Goal: Transaction & Acquisition: Purchase product/service

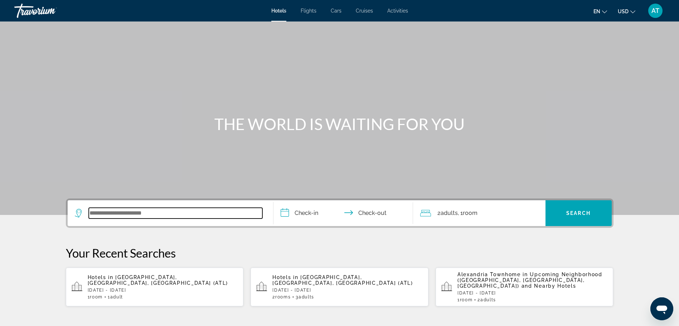
click at [107, 214] on input "Search widget" at bounding box center [176, 213] width 174 height 11
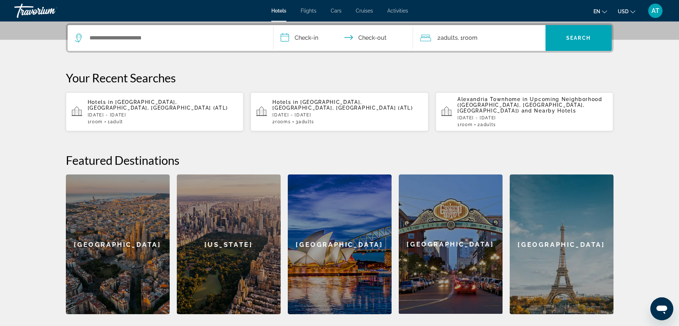
click at [166, 112] on p "[DATE] - [DATE]" at bounding box center [163, 114] width 150 height 5
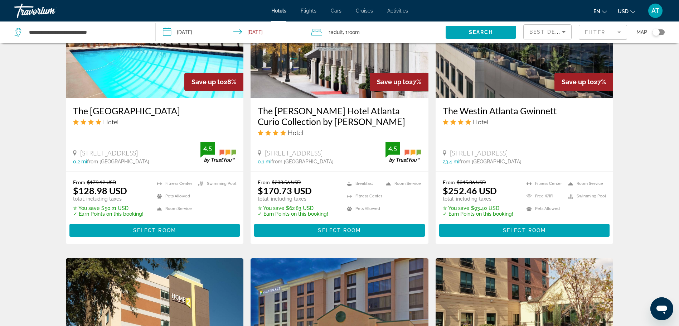
scroll to position [859, 0]
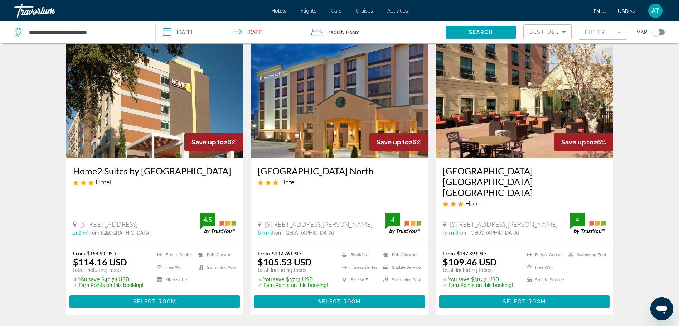
click at [524, 165] on h3 "[GEOGRAPHIC_DATA] [GEOGRAPHIC_DATA] [GEOGRAPHIC_DATA]" at bounding box center [525, 181] width 164 height 32
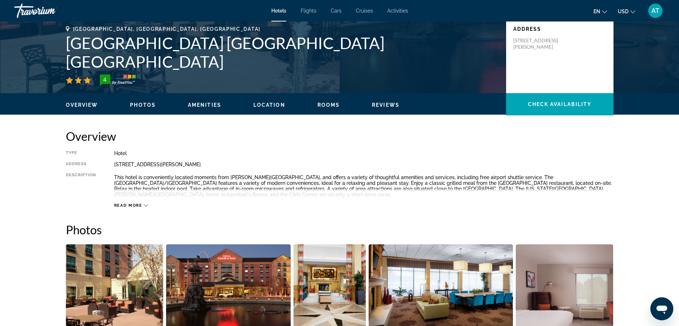
scroll to position [36, 0]
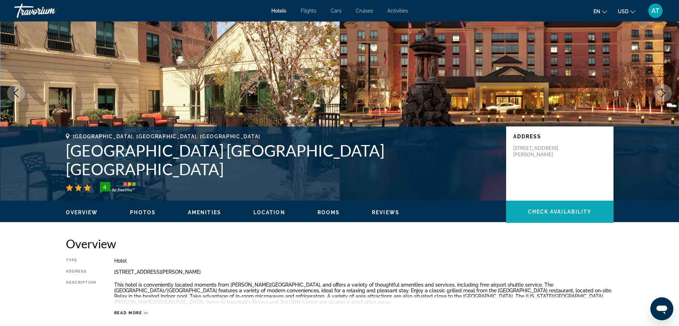
click at [554, 215] on span "Main content" at bounding box center [559, 211] width 107 height 17
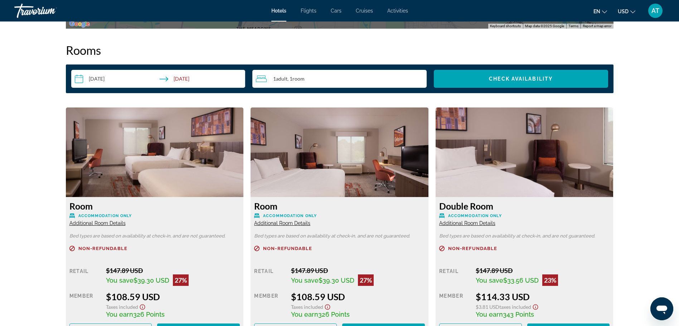
scroll to position [1022, 0]
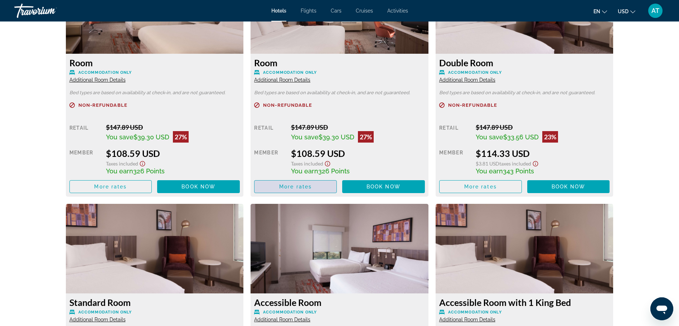
click at [304, 189] on span "More rates" at bounding box center [295, 187] width 33 height 6
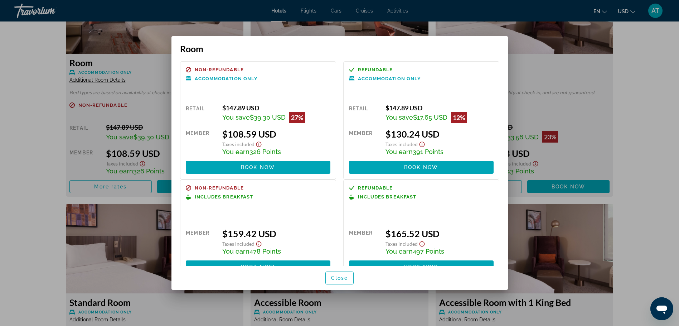
scroll to position [20, 0]
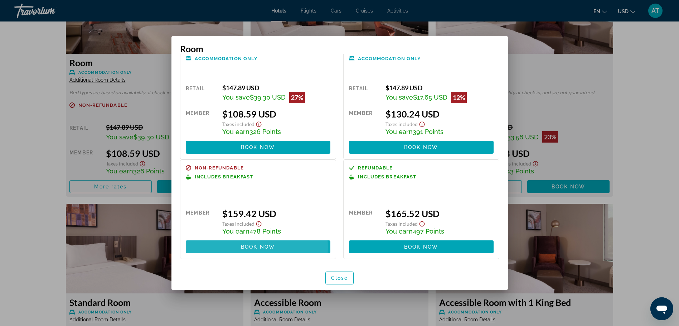
click at [242, 247] on span "Book now" at bounding box center [258, 247] width 34 height 6
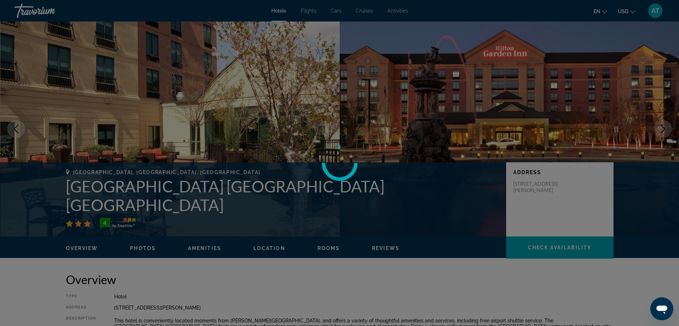
scroll to position [1022, 0]
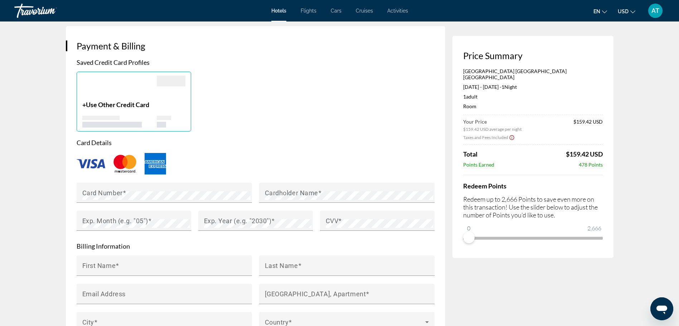
scroll to position [358, 0]
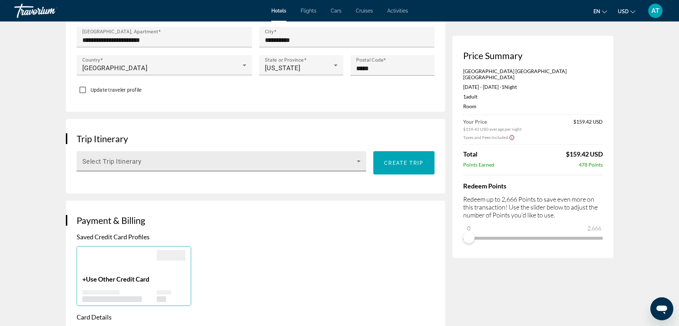
click at [355, 157] on icon "Main content" at bounding box center [358, 161] width 9 height 9
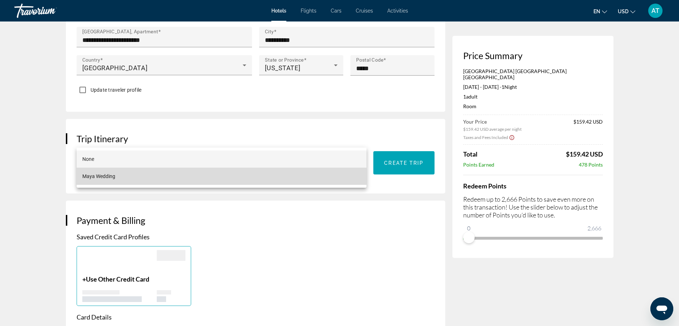
click at [139, 175] on mat-option "Maya Wedding" at bounding box center [222, 175] width 290 height 17
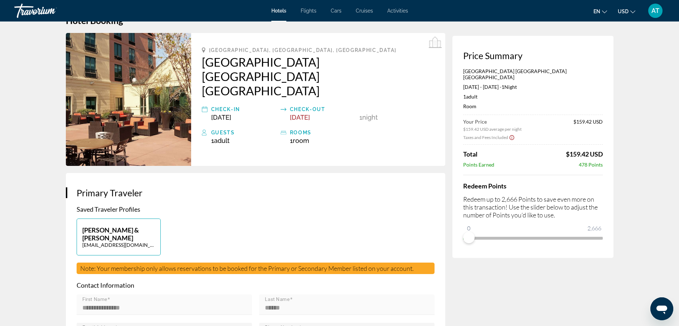
scroll to position [0, 0]
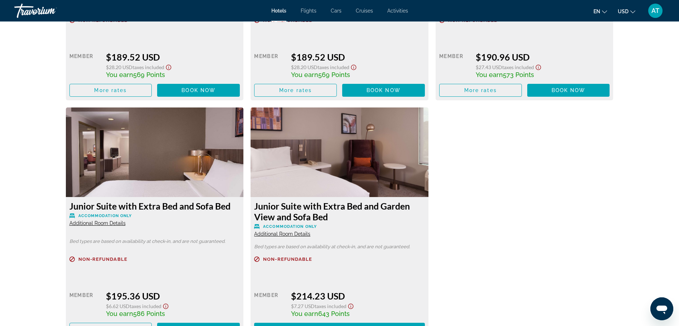
scroll to position [1612, 0]
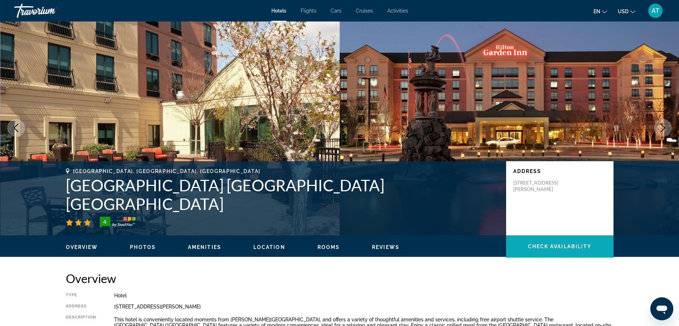
click at [549, 250] on span "Main content" at bounding box center [559, 246] width 107 height 17
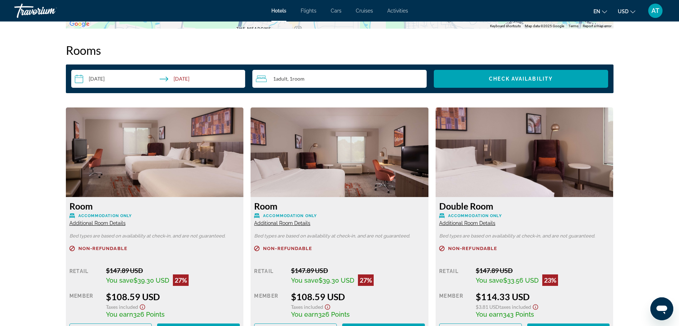
click at [290, 225] on span "Additional Room Details" at bounding box center [282, 223] width 56 height 6
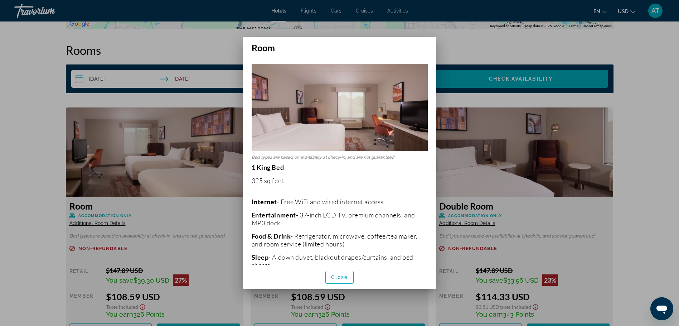
scroll to position [0, 0]
click at [348, 277] on span "Close" at bounding box center [339, 277] width 17 height 6
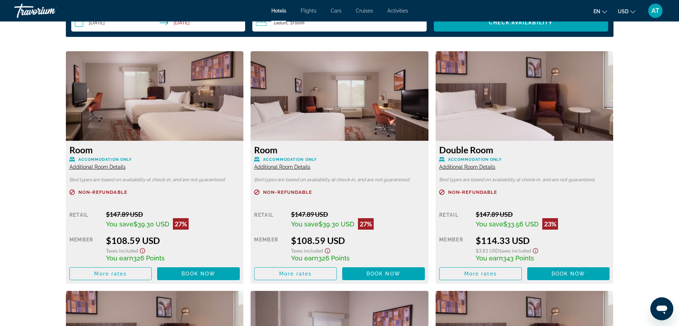
scroll to position [986, 0]
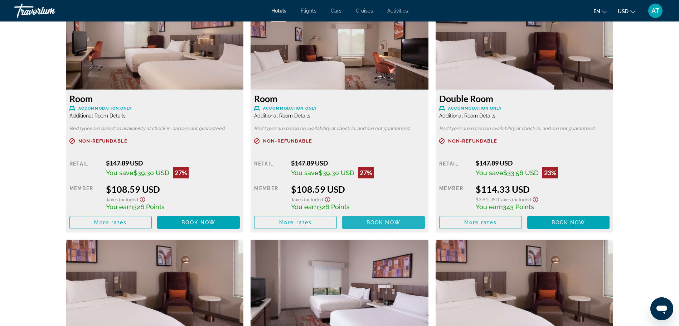
click at [383, 220] on span "Book now" at bounding box center [383, 222] width 34 height 6
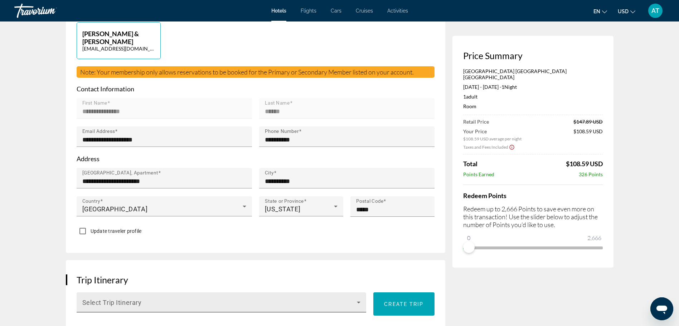
scroll to position [286, 0]
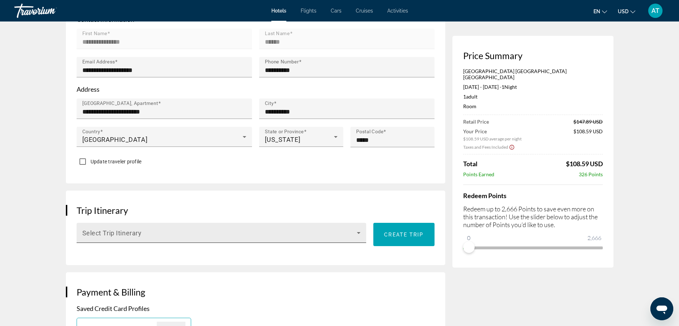
click at [356, 228] on icon "Main content" at bounding box center [358, 232] width 9 height 9
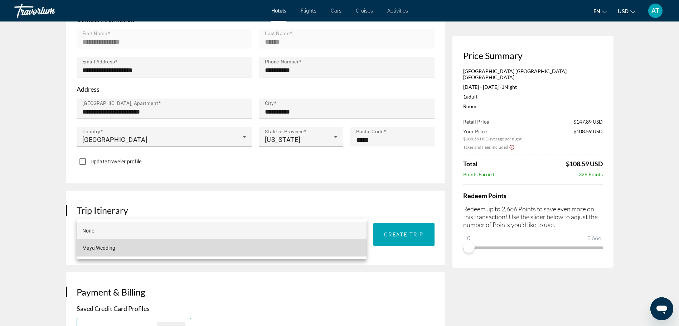
click at [166, 250] on mat-option "Maya Wedding" at bounding box center [222, 247] width 290 height 17
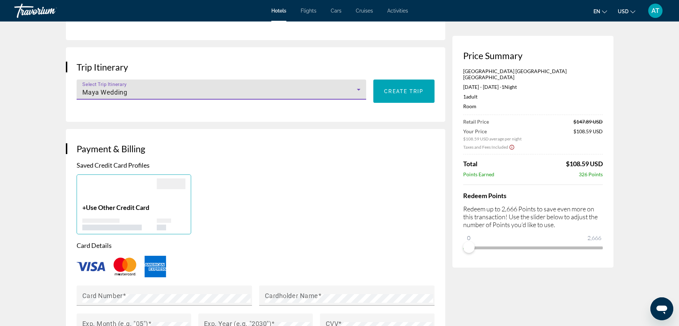
scroll to position [537, 0]
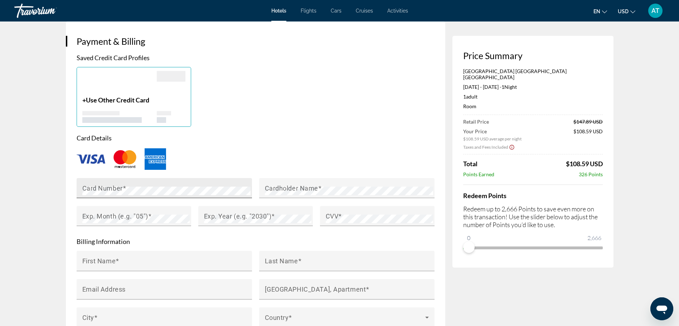
click at [112, 184] on mat-label "Card Number" at bounding box center [102, 188] width 40 height 8
click at [280, 184] on mat-label "Cardholder Name" at bounding box center [291, 188] width 53 height 8
click at [171, 206] on div "Exp. Month (e.g. "05")" at bounding box center [135, 216] width 107 height 20
click at [224, 212] on mat-label "Exp. Year (e.g. "2030")" at bounding box center [238, 216] width 68 height 8
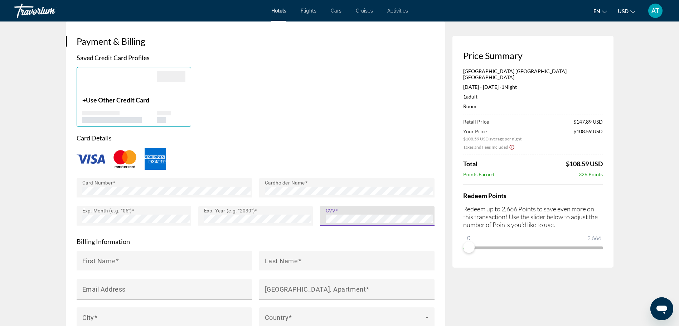
scroll to position [608, 0]
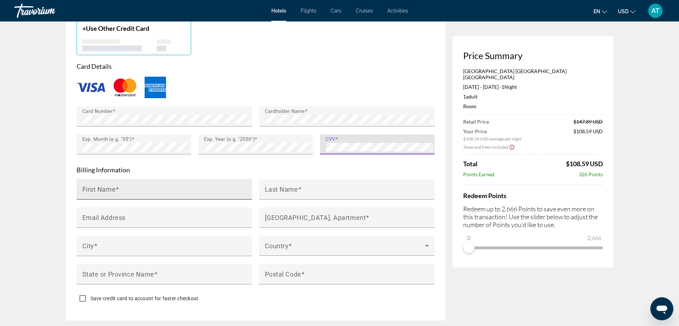
click at [133, 188] on input "First Name" at bounding box center [166, 192] width 168 height 9
type input "******"
click at [300, 155] on form "Card Details Card Number Cardholder Name Exp. Month (e.g. "05") Exp. Year (e.g.…" at bounding box center [256, 184] width 358 height 244
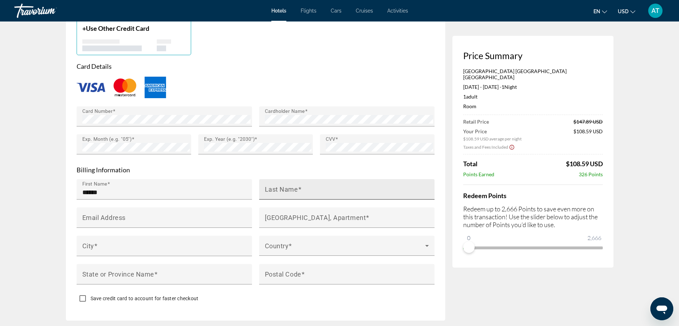
click at [300, 185] on span "Main content" at bounding box center [300, 189] width 4 height 8
click at [300, 188] on input "Last Name" at bounding box center [349, 192] width 168 height 9
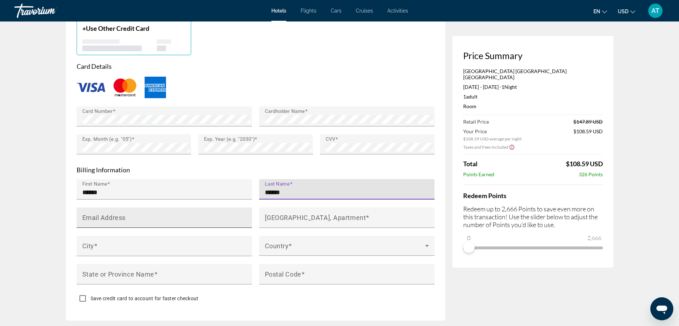
type input "******"
click at [164, 216] on input "Email Address" at bounding box center [166, 220] width 168 height 9
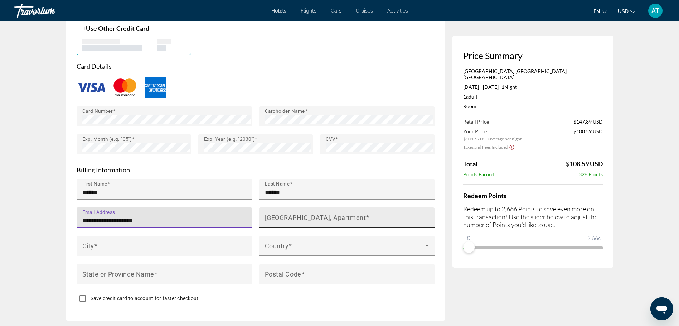
type input "**********"
click at [290, 213] on mat-label "[GEOGRAPHIC_DATA], Apartment" at bounding box center [315, 217] width 101 height 8
click at [290, 216] on input "[GEOGRAPHIC_DATA], Apartment" at bounding box center [349, 220] width 168 height 9
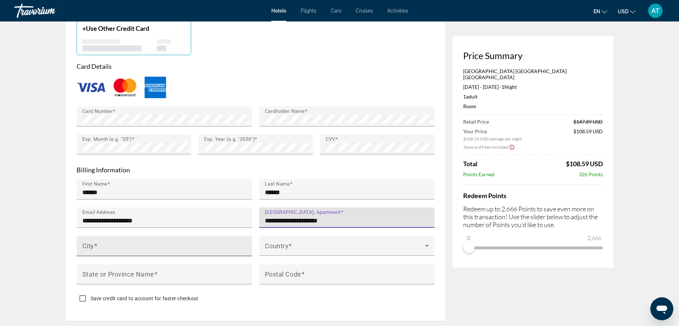
type input "**********"
click at [212, 244] on input "City" at bounding box center [166, 248] width 168 height 9
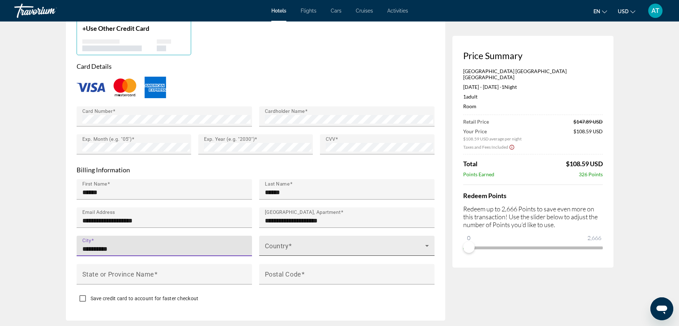
type input "**********"
drag, startPoint x: 334, startPoint y: 228, endPoint x: 334, endPoint y: 224, distance: 3.9
click at [334, 244] on span "Main content" at bounding box center [345, 248] width 160 height 9
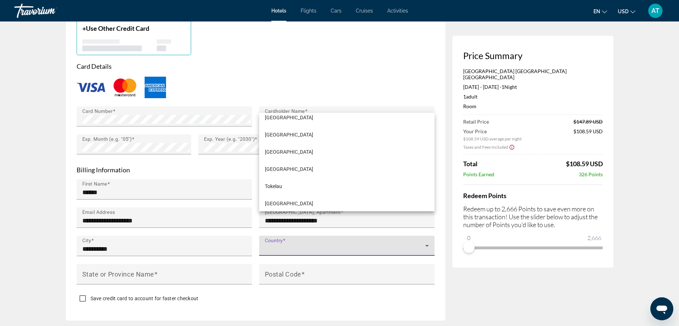
scroll to position [4073, 0]
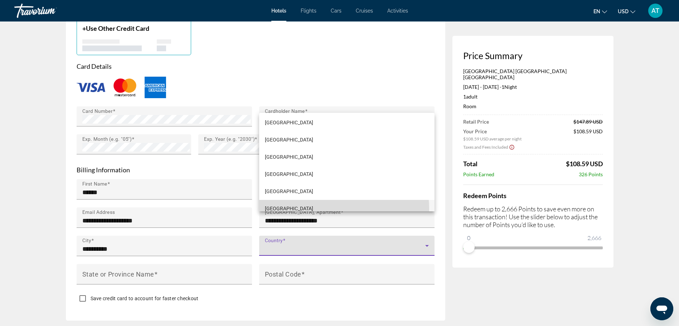
click at [307, 209] on span "[GEOGRAPHIC_DATA]" at bounding box center [289, 208] width 48 height 9
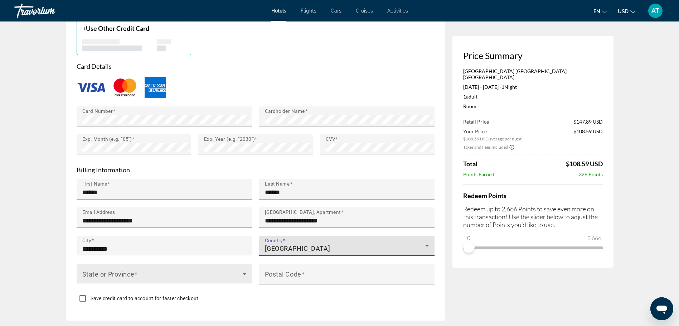
click at [143, 272] on span "Main content" at bounding box center [162, 276] width 160 height 9
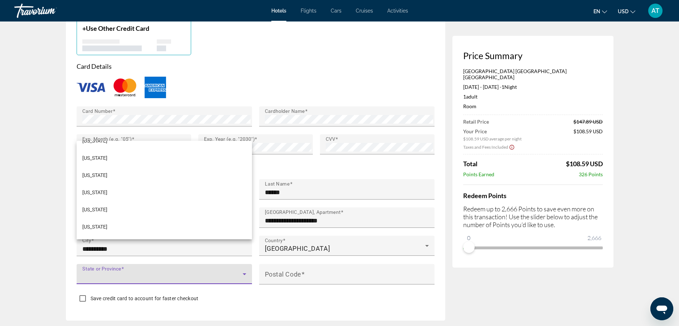
scroll to position [787, 0]
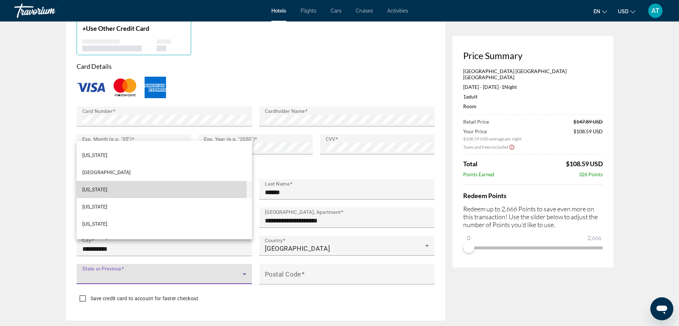
click at [108, 188] on mat-option "[US_STATE]" at bounding box center [164, 189] width 175 height 17
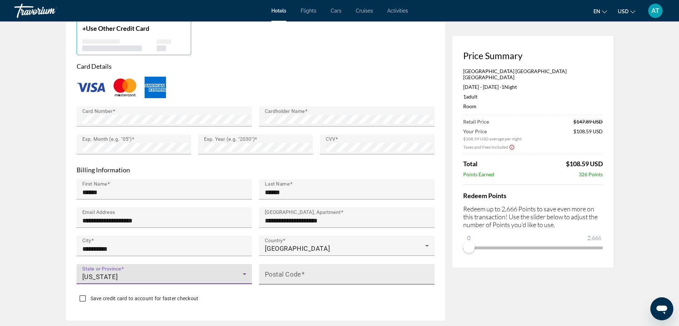
click at [353, 273] on input "Postal Code" at bounding box center [349, 277] width 168 height 9
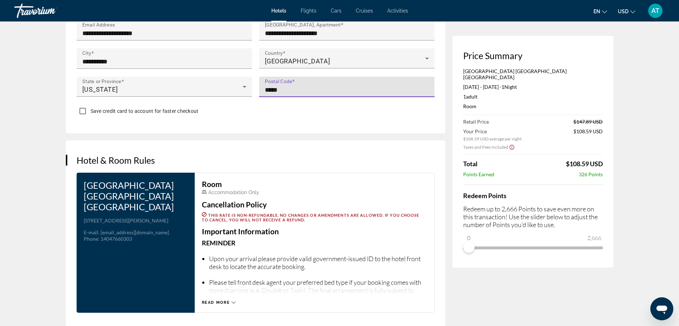
scroll to position [823, 0]
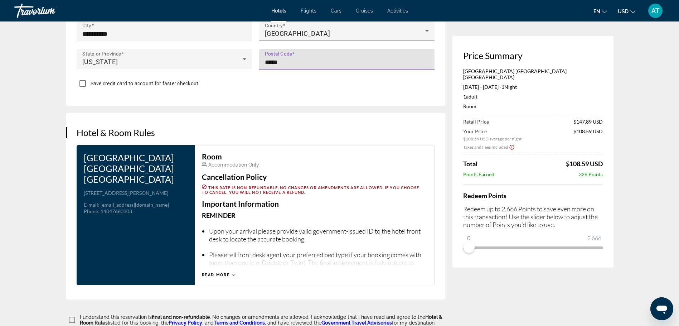
type input "*****"
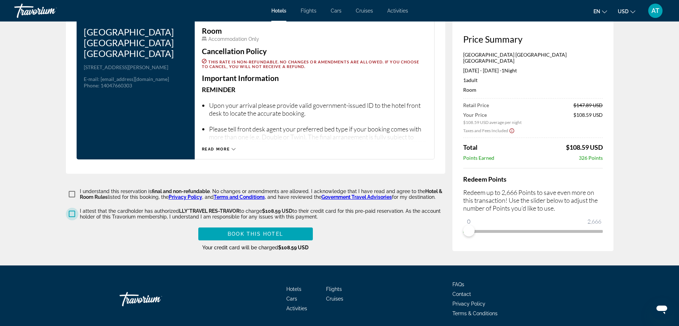
scroll to position [951, 0]
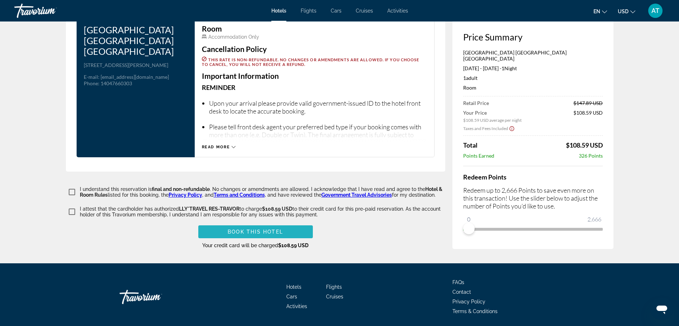
click at [252, 229] on span "Book this hotel" at bounding box center [255, 232] width 55 height 6
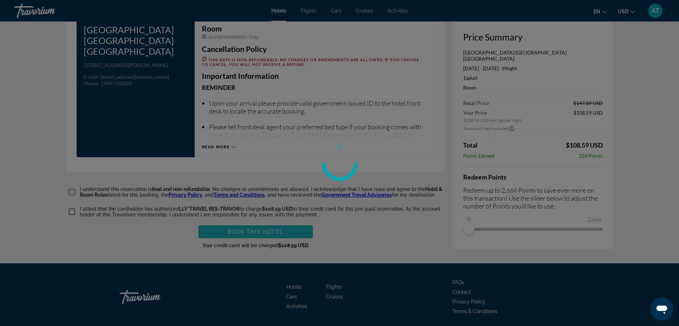
drag, startPoint x: 157, startPoint y: 238, endPoint x: 153, endPoint y: 234, distance: 6.3
click at [153, 234] on div at bounding box center [339, 163] width 679 height 326
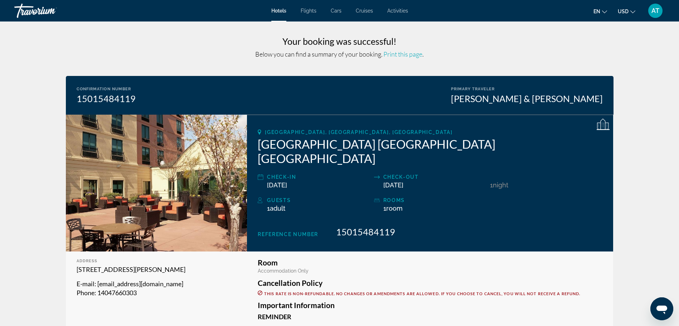
click at [403, 54] on span "Print this page" at bounding box center [402, 54] width 39 height 8
click at [189, 50] on div "Below you can find a summary of your booking. Print this page ." at bounding box center [340, 54] width 548 height 8
click at [657, 12] on span "AT" at bounding box center [655, 10] width 8 height 7
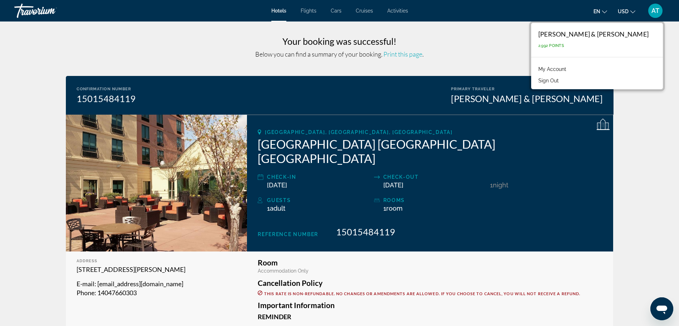
click at [494, 47] on div "Your booking was successful! Below you can find a summary of your booking. Prin…" at bounding box center [340, 47] width 548 height 22
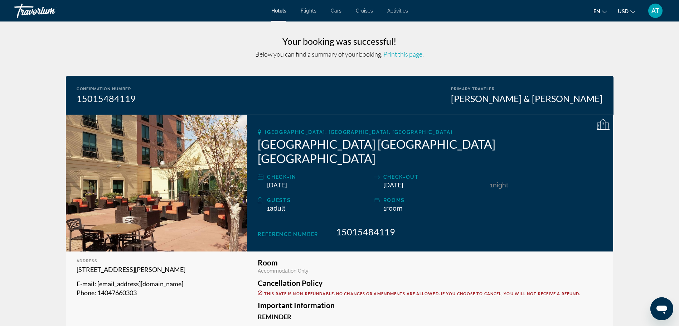
click at [657, 8] on span "AT" at bounding box center [655, 10] width 8 height 7
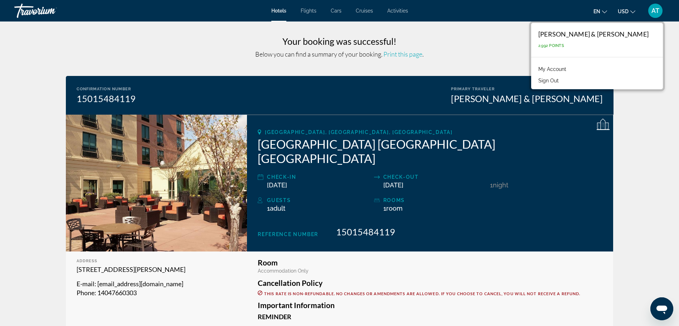
click at [570, 66] on link "My Account" at bounding box center [552, 68] width 35 height 9
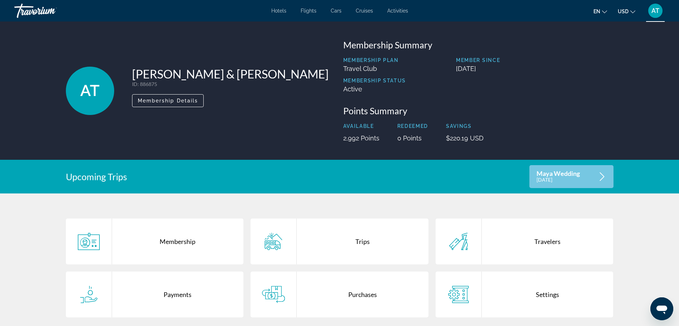
click at [336, 11] on span "Cars" at bounding box center [336, 11] width 11 height 6
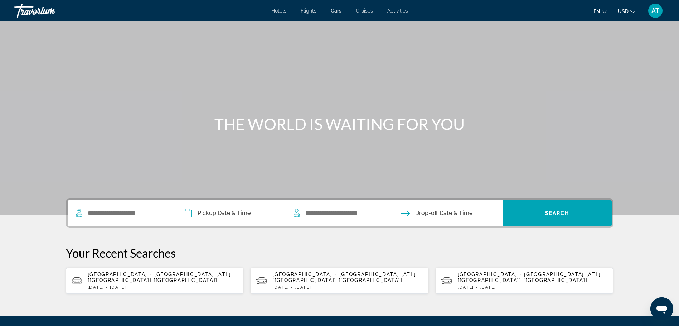
click at [397, 12] on span "Activities" at bounding box center [397, 11] width 21 height 6
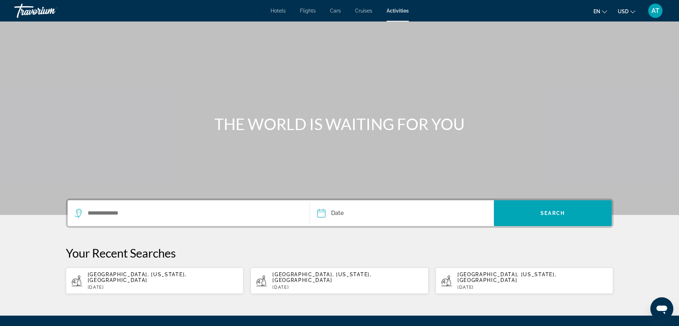
click at [374, 10] on li "Cruises" at bounding box center [363, 11] width 31 height 6
click at [366, 10] on span "Cruises" at bounding box center [363, 11] width 17 height 6
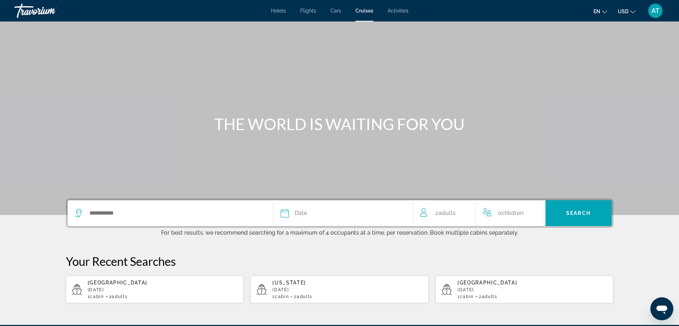
click at [269, 10] on div "Hotels Flights Cars Cruises Activities Hotels Flights Cars Cruises Activities e…" at bounding box center [339, 10] width 679 height 19
click at [188, 211] on input "Search widget" at bounding box center [176, 213] width 174 height 11
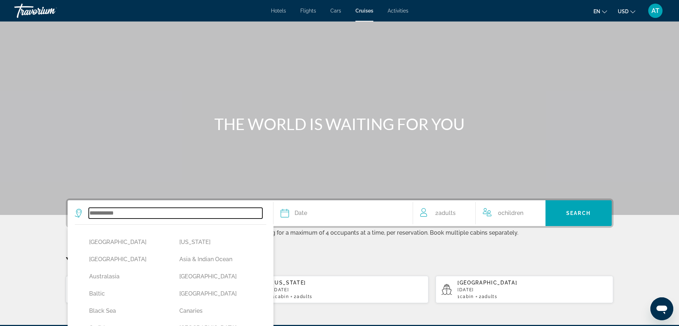
scroll to position [87, 0]
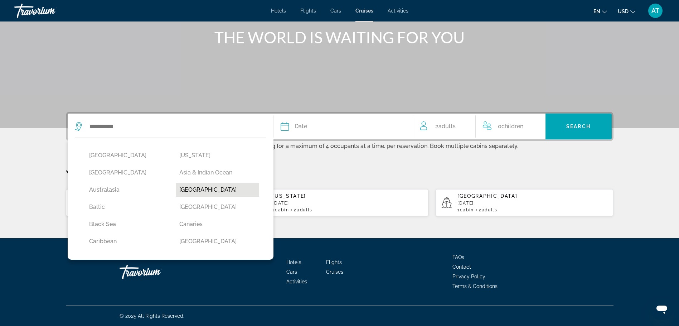
click at [203, 192] on button "[GEOGRAPHIC_DATA]" at bounding box center [217, 190] width 83 height 14
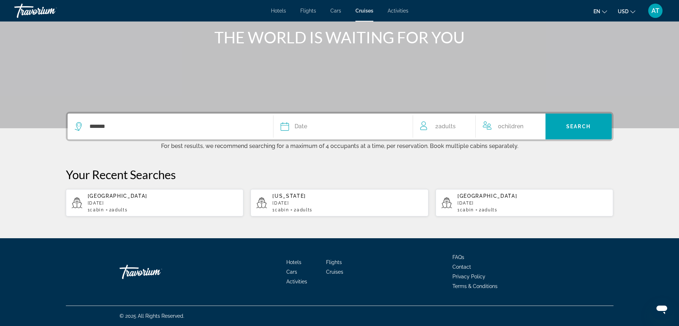
click at [328, 204] on p "[DATE]" at bounding box center [347, 202] width 150 height 5
type input "******"
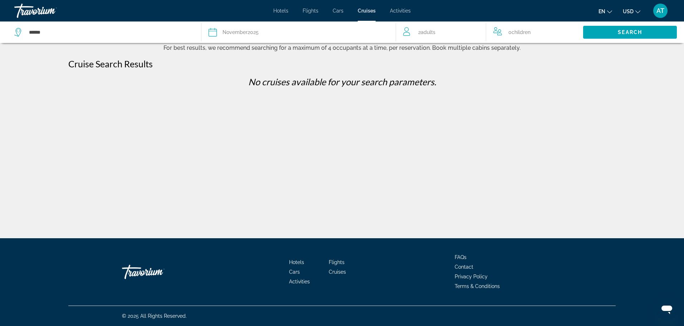
click at [253, 36] on div "[DATE]" at bounding box center [241, 32] width 36 height 10
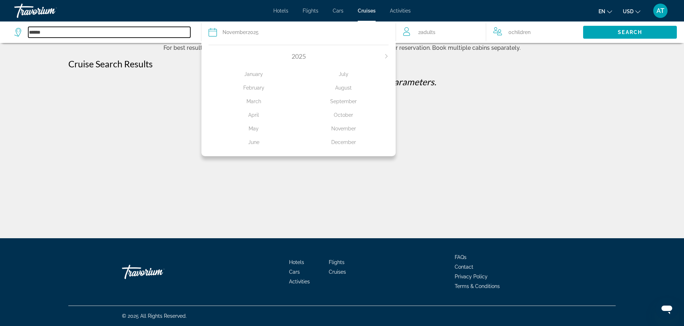
click at [49, 34] on input "******" at bounding box center [109, 32] width 162 height 11
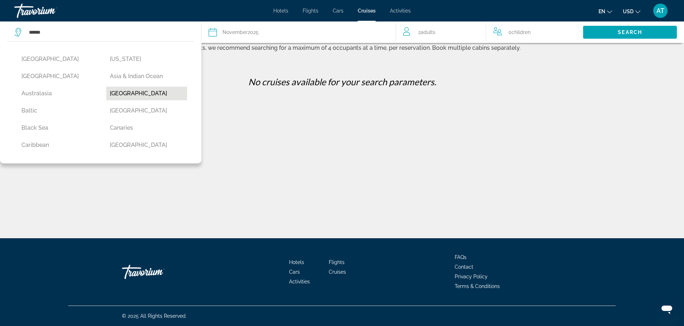
click at [116, 95] on button "[GEOGRAPHIC_DATA]" at bounding box center [146, 94] width 81 height 14
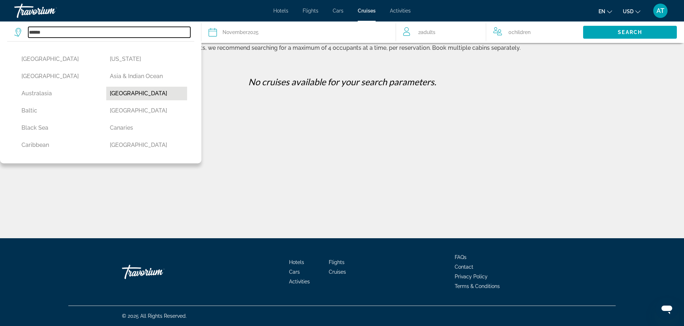
type input "*******"
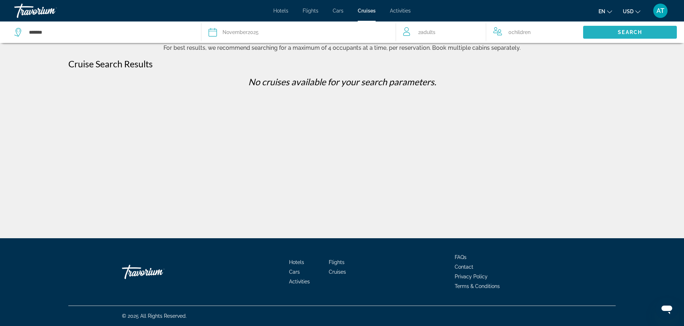
click at [638, 34] on span "Search" at bounding box center [630, 32] width 24 height 6
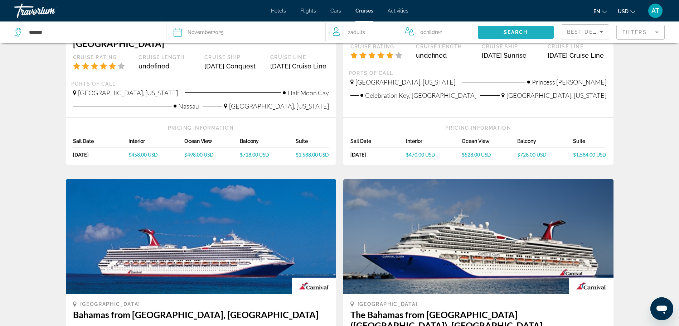
scroll to position [107, 0]
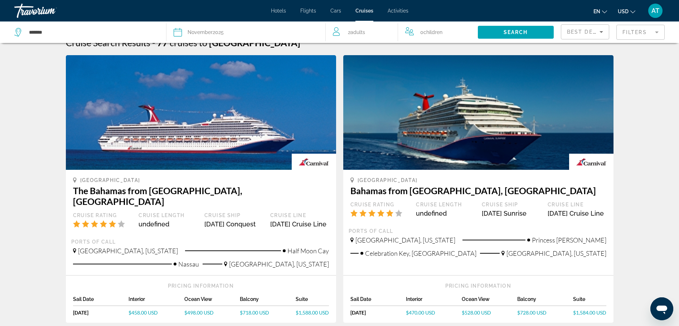
scroll to position [0, 0]
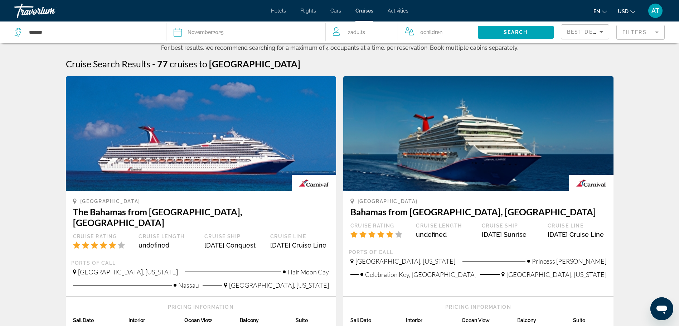
click at [653, 11] on span "AT" at bounding box center [655, 10] width 8 height 7
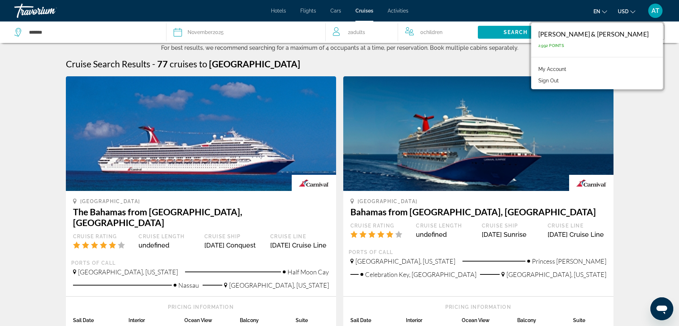
click at [562, 80] on button "Sign Out" at bounding box center [549, 80] width 28 height 9
